Goal: Task Accomplishment & Management: Complete application form

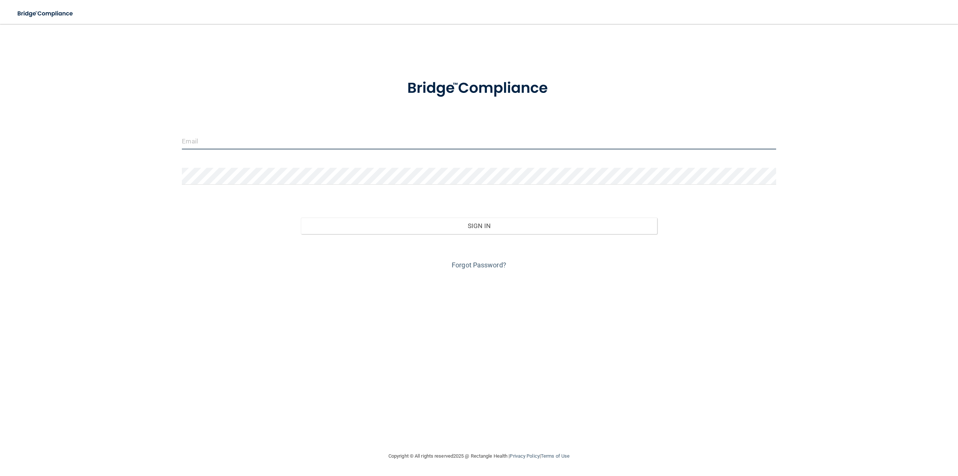
click at [200, 136] on input "email" at bounding box center [479, 140] width 594 height 17
type input "[PERSON_NAME][EMAIL_ADDRESS][DOMAIN_NAME]"
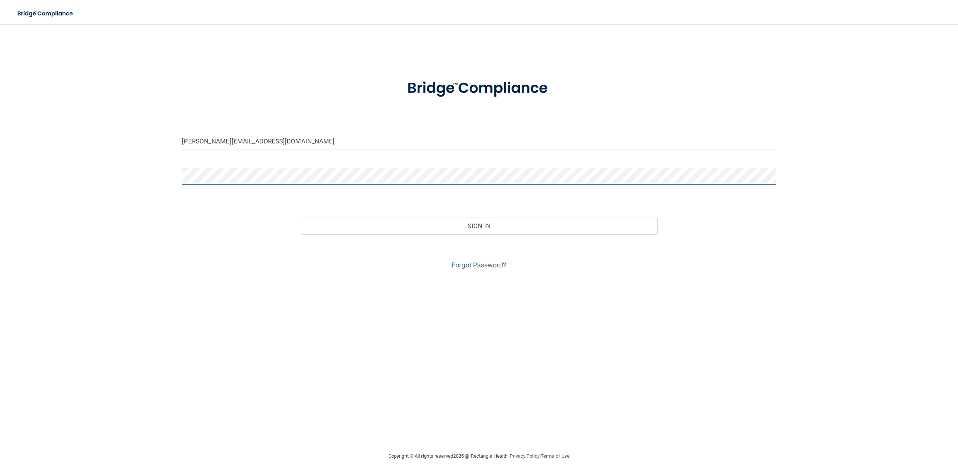
click at [301, 217] on button "Sign In" at bounding box center [479, 225] width 356 height 16
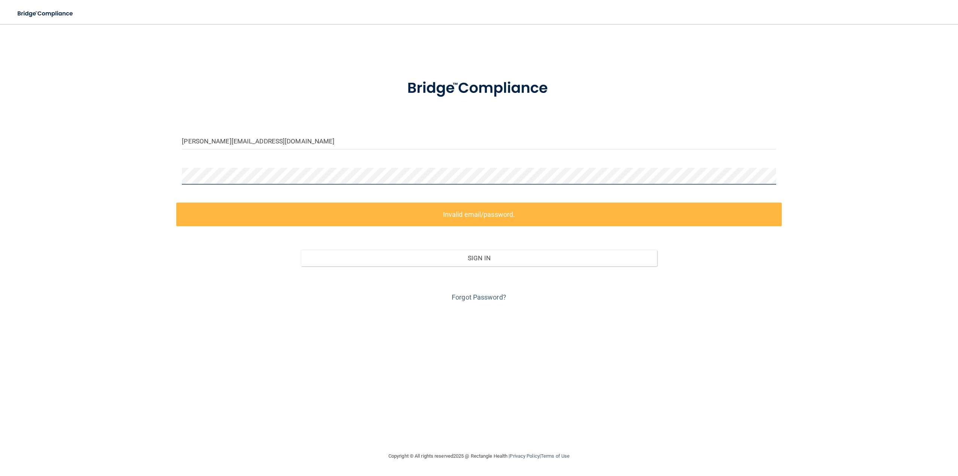
click at [80, 180] on div "[PERSON_NAME][EMAIL_ADDRESS][DOMAIN_NAME] Invalid email/password. You don't hav…" at bounding box center [479, 237] width 928 height 412
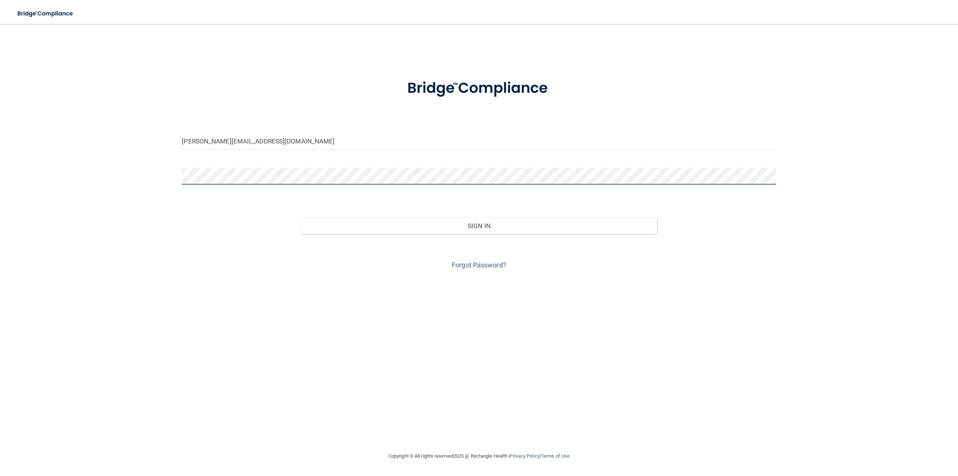
click at [301, 217] on button "Sign In" at bounding box center [479, 225] width 356 height 16
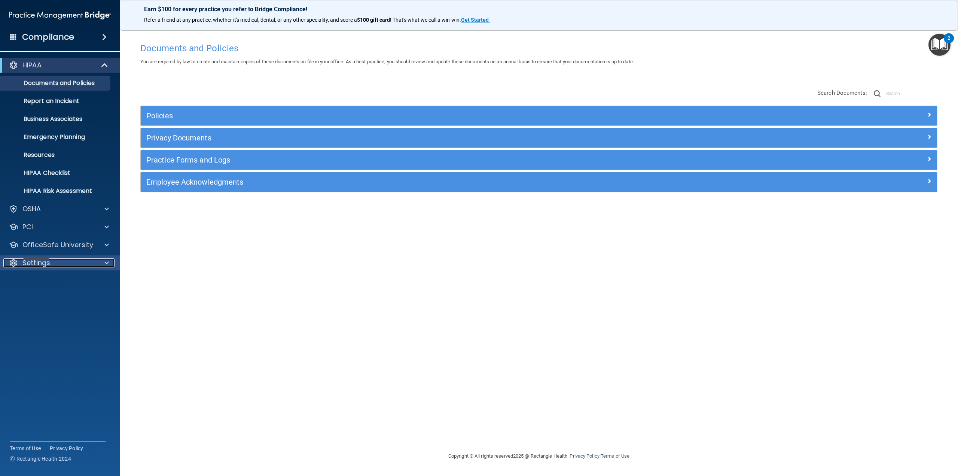
click at [85, 261] on div "Settings" at bounding box center [49, 262] width 93 height 9
click at [90, 250] on div "OfficeSafe University" at bounding box center [60, 244] width 120 height 15
click at [106, 244] on span at bounding box center [106, 244] width 4 height 9
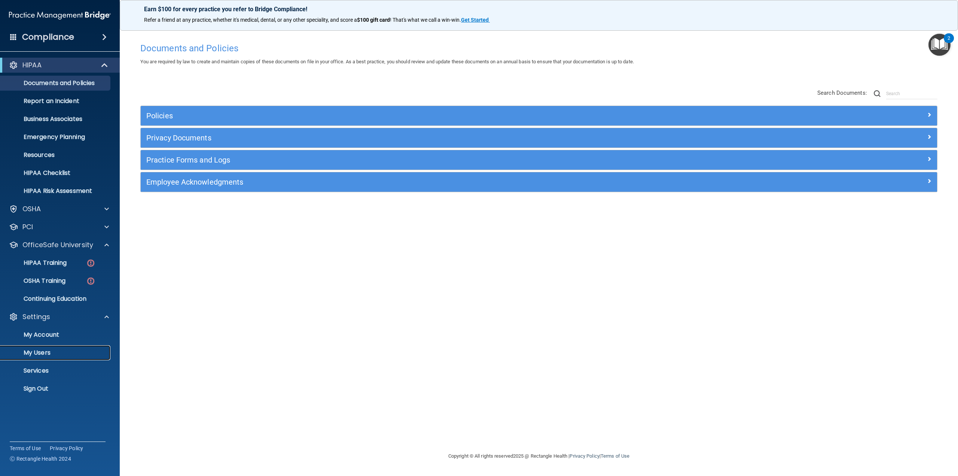
click at [39, 351] on p "My Users" at bounding box center [56, 352] width 102 height 7
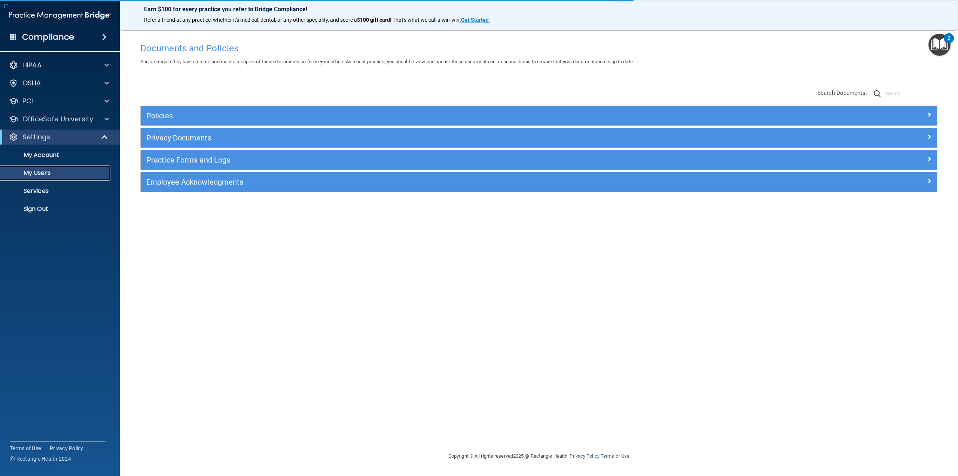
select select "20"
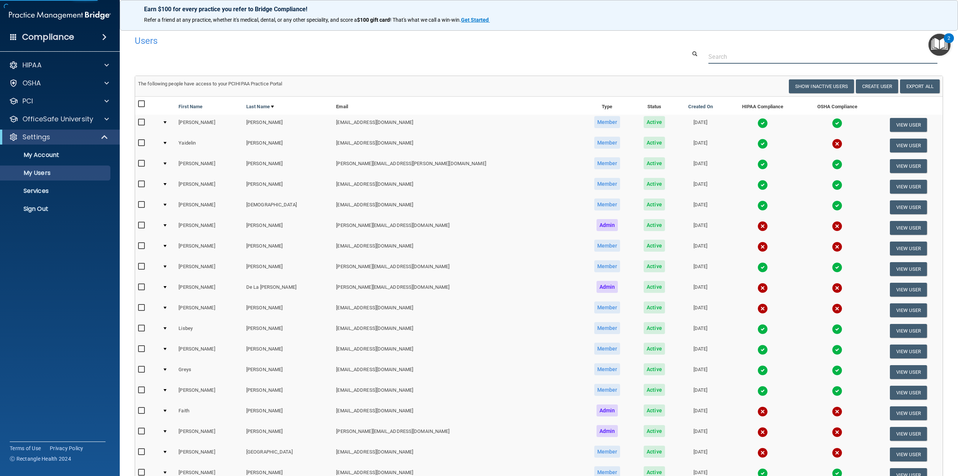
click at [741, 54] on input "text" at bounding box center [822, 57] width 229 height 14
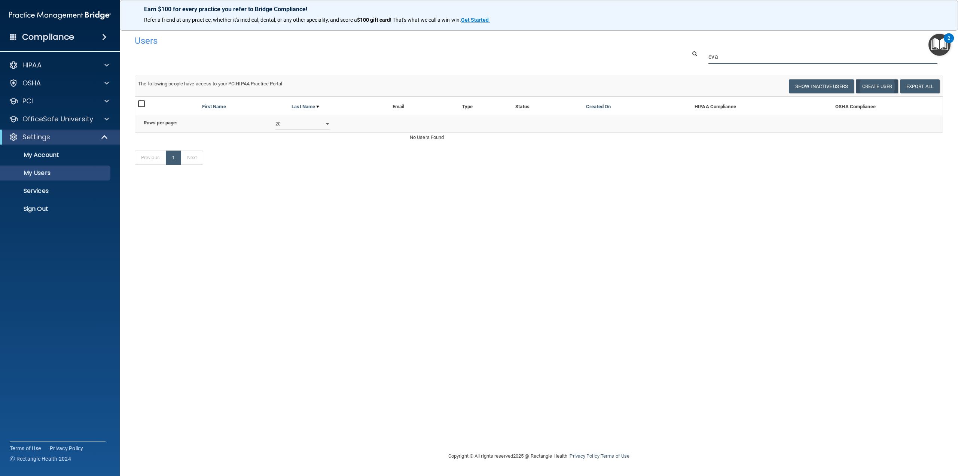
type input "eva"
click at [882, 83] on button "Create User" at bounding box center [877, 86] width 42 height 14
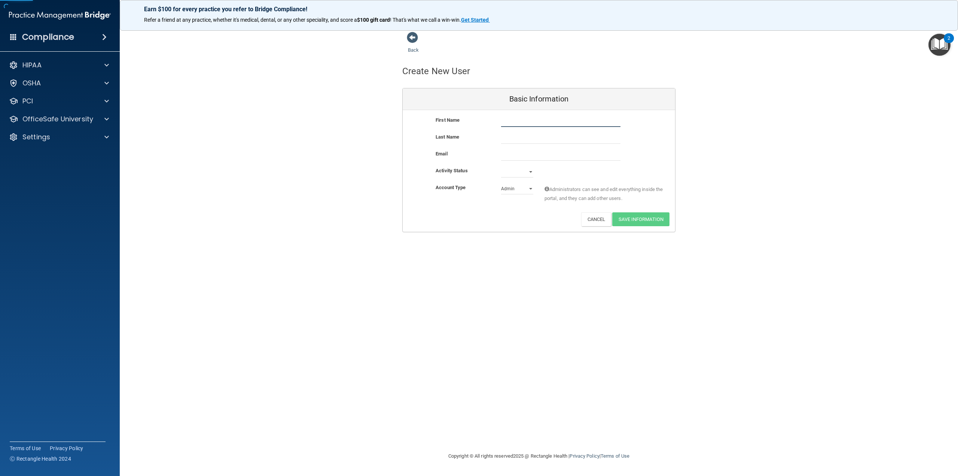
click at [521, 119] on input "text" at bounding box center [560, 121] width 119 height 11
type input "Eva"
type input "[PERSON_NAME]"
click at [512, 154] on input "email" at bounding box center [560, 154] width 119 height 11
paste input "[PERSON_NAME] <[EMAIL_ADDRESS][DOMAIN_NAME]>"
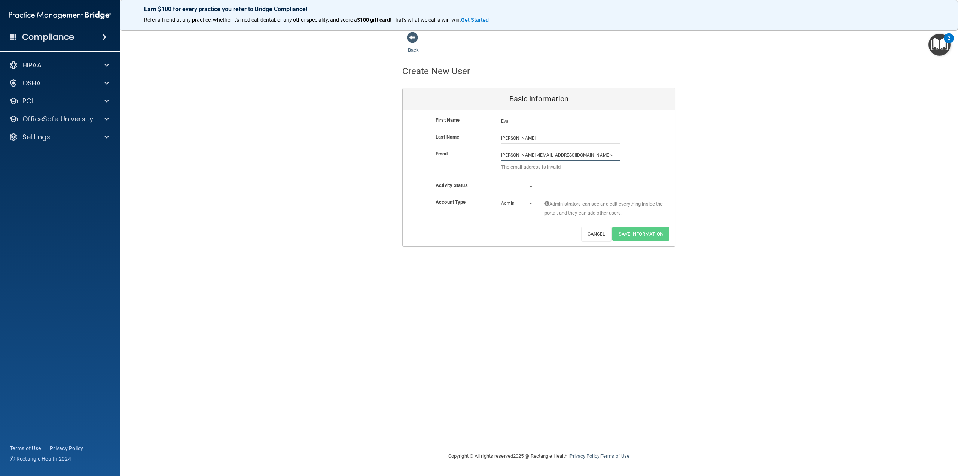
click at [525, 156] on input "[PERSON_NAME] <[EMAIL_ADDRESS][DOMAIN_NAME]>" at bounding box center [560, 154] width 119 height 11
click at [555, 153] on input "[EMAIL_ADDRESS][DOMAIN_NAME]>" at bounding box center [560, 154] width 119 height 11
type input "[EMAIL_ADDRESS][DOMAIN_NAME]"
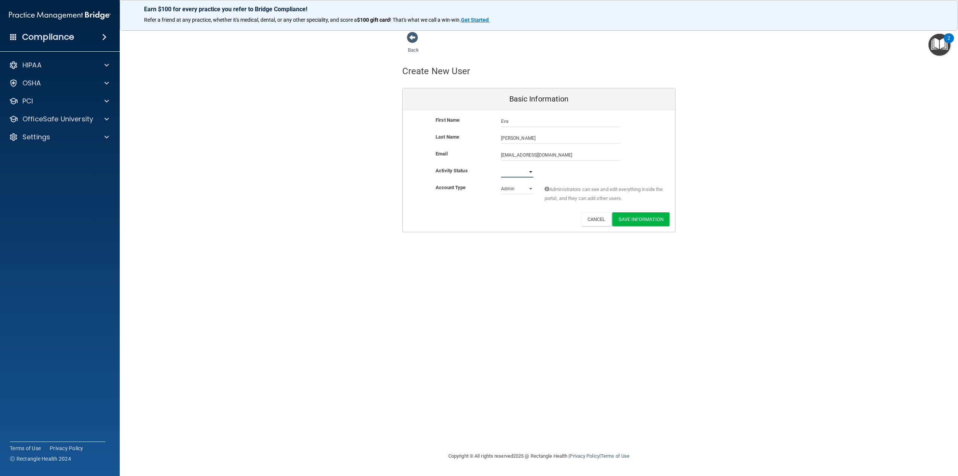
click at [524, 168] on select "Active Inactive" at bounding box center [517, 171] width 32 height 11
select select "active"
click at [501, 181] on select "Active Inactive" at bounding box center [517, 186] width 32 height 11
click at [517, 202] on select "Admin Member" at bounding box center [517, 203] width 32 height 11
select select "practice_member"
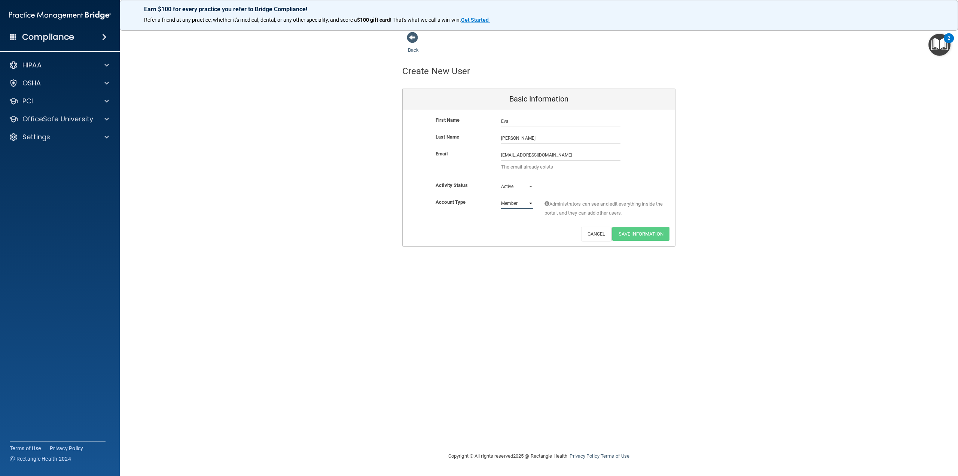
click at [501, 198] on select "Admin Member" at bounding box center [517, 203] width 32 height 11
